Goal: Information Seeking & Learning: Learn about a topic

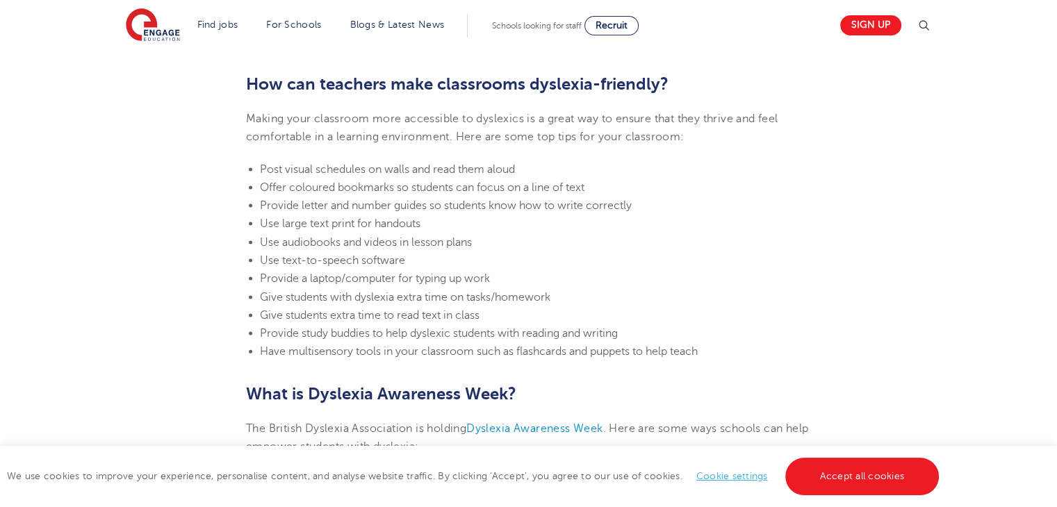
scroll to position [2964, 0]
click at [1020, 45] on header "Find jobs All vacancies We have one of the UK's largest database. and with hund…" at bounding box center [528, 25] width 1057 height 50
drag, startPoint x: 984, startPoint y: 72, endPoint x: 984, endPoint y: 65, distance: 7.0
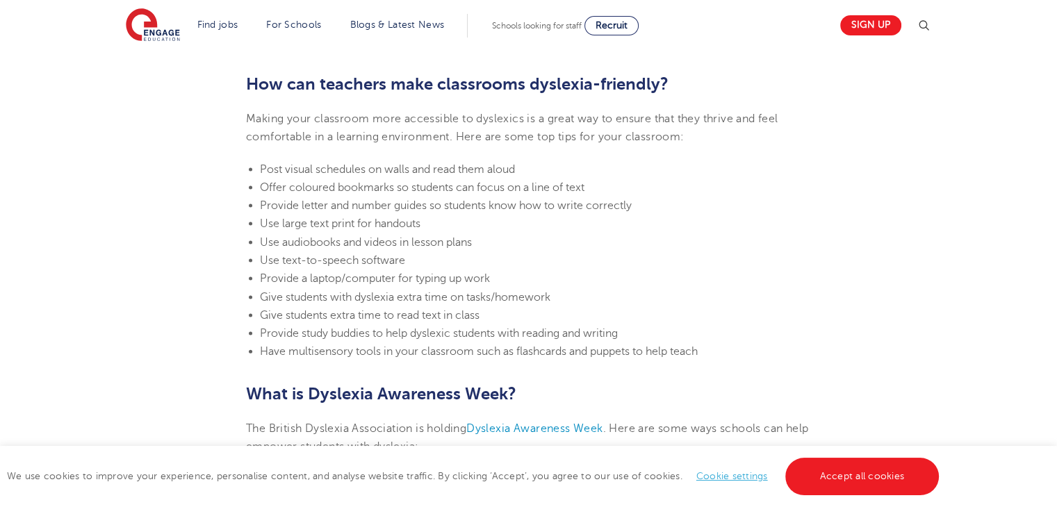
drag, startPoint x: 1018, startPoint y: 0, endPoint x: 811, endPoint y: 65, distance: 216.8
click at [711, 179] on li "Offer coloured bookmarks so students can focus on a line of text" at bounding box center [535, 188] width 551 height 18
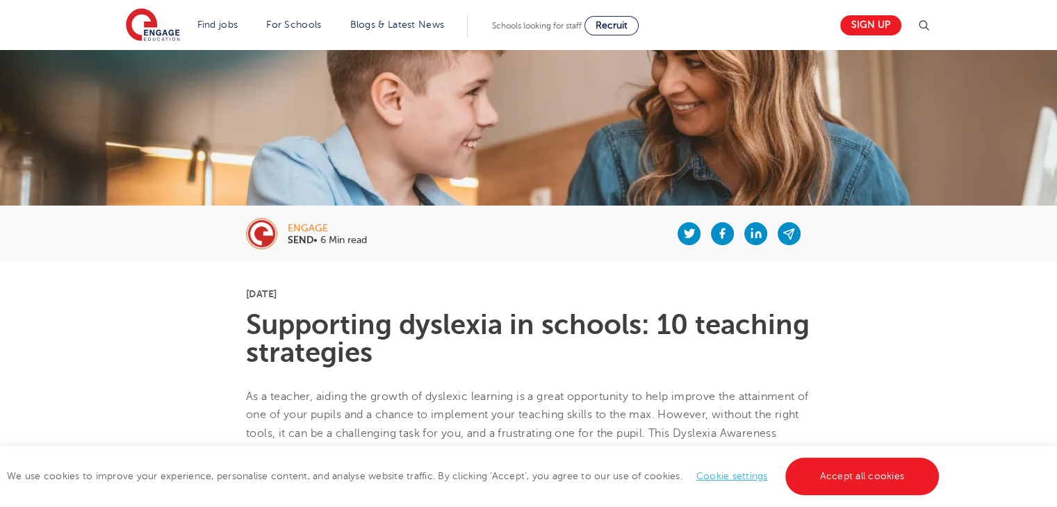
scroll to position [139, 0]
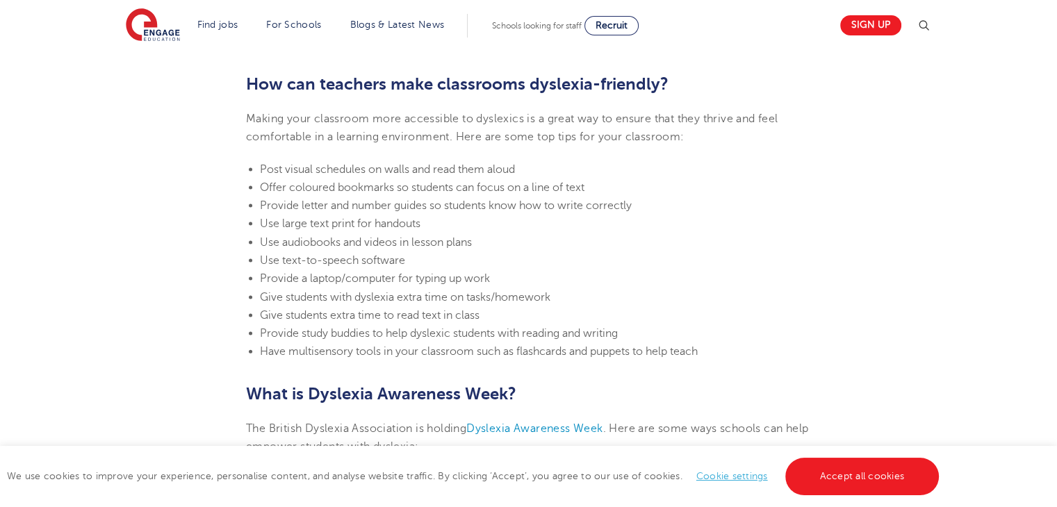
scroll to position [2964, 0]
